Goal: Transaction & Acquisition: Download file/media

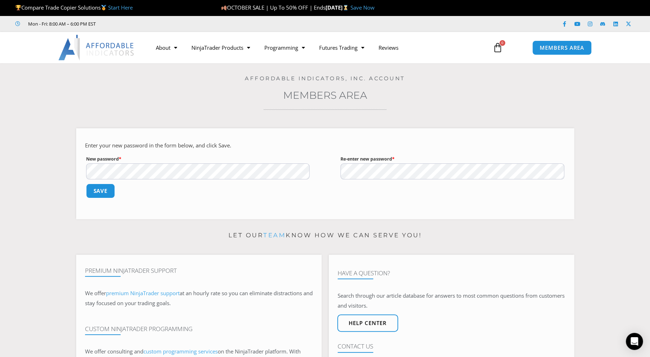
click at [106, 191] on button "Save" at bounding box center [100, 191] width 31 height 15
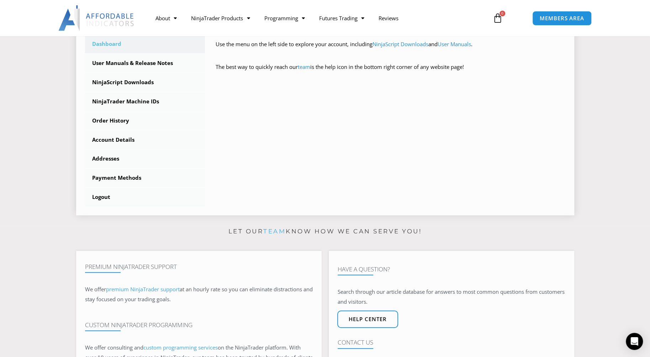
scroll to position [237, 0]
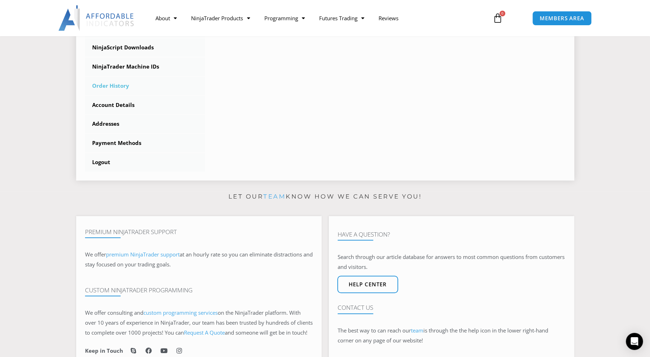
click at [108, 81] on link "Order History" at bounding box center [145, 86] width 120 height 18
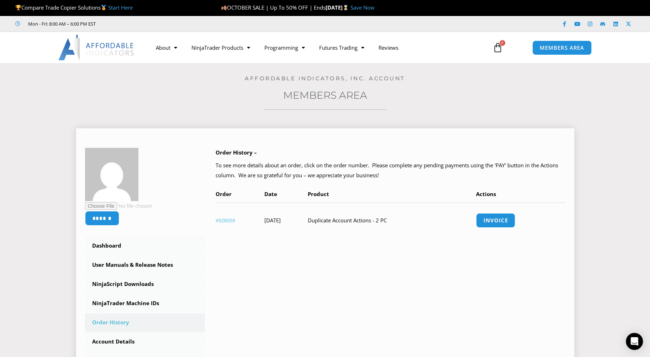
click at [224, 221] on link "#528059" at bounding box center [226, 221] width 20 height 6
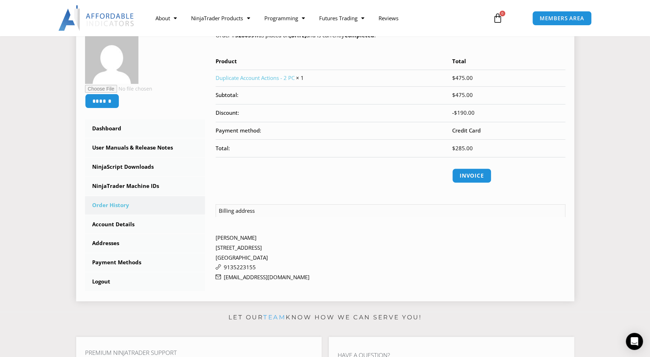
scroll to position [118, 0]
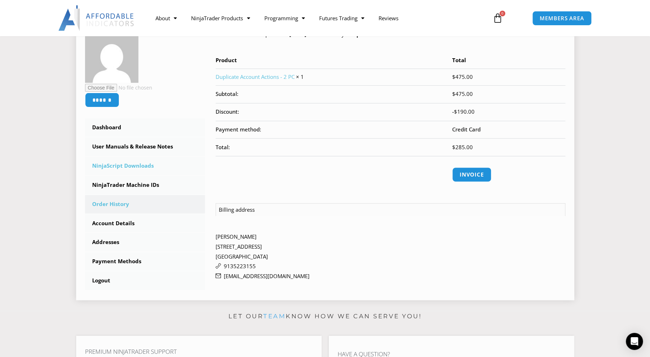
click at [129, 167] on link "NinjaScript Downloads" at bounding box center [145, 166] width 120 height 18
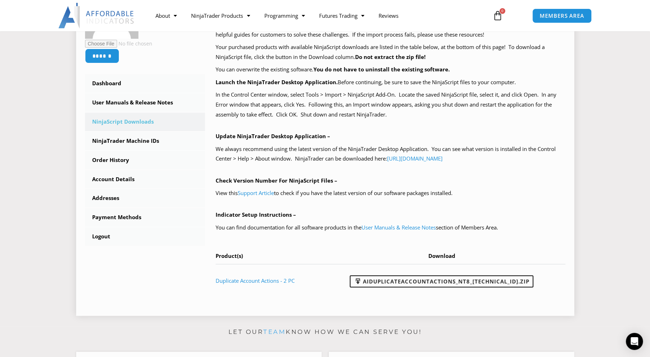
scroll to position [178, 0]
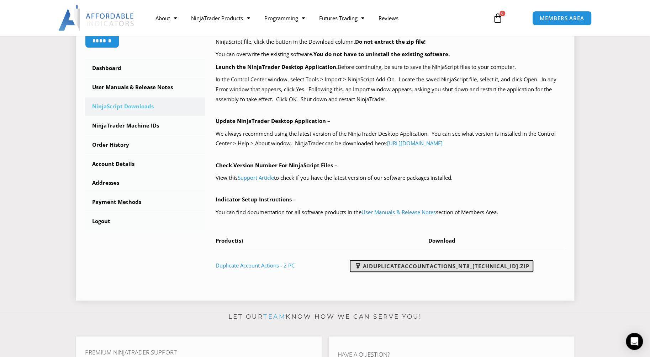
click at [443, 269] on link "AIDuplicateAccountActions_NT8_[TECHNICAL_ID].zip" at bounding box center [442, 266] width 184 height 12
